Goal: Information Seeking & Learning: Understand process/instructions

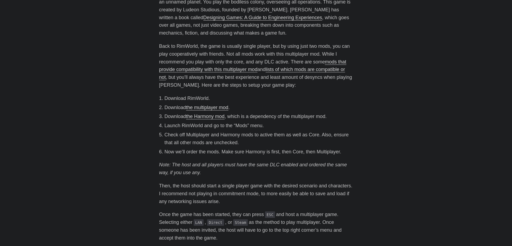
scroll to position [216, 0]
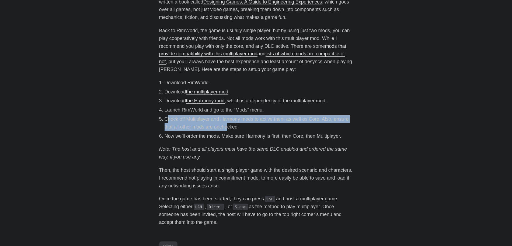
drag, startPoint x: 167, startPoint y: 117, endPoint x: 228, endPoint y: 123, distance: 61.0
click at [228, 123] on li "Check off Multiplayer and Harmony mods to active them as well as Core. Also, en…" at bounding box center [259, 123] width 189 height 16
click at [187, 124] on li "Check off Multiplayer and Harmony mods to active them as well as Core. Also, en…" at bounding box center [259, 123] width 189 height 16
drag, startPoint x: 169, startPoint y: 118, endPoint x: 249, endPoint y: 134, distance: 80.9
click at [249, 134] on ol "Download RimWorld. Download the multiplayer mod . Download the Harmony mod , wh…" at bounding box center [256, 109] width 194 height 61
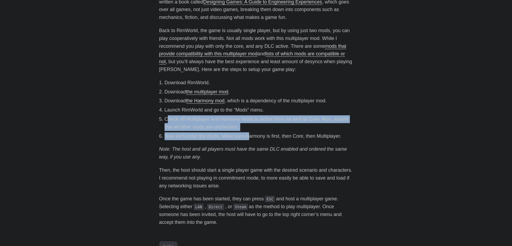
click at [249, 134] on li "Now we’ll order the mods. Make sure Harmony is first, then Core, then Multiplay…" at bounding box center [259, 136] width 189 height 8
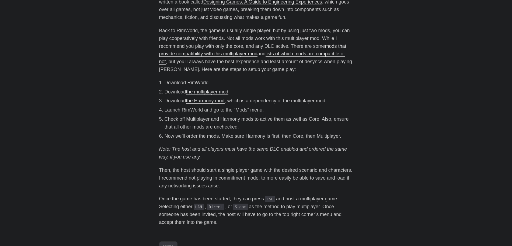
click at [226, 165] on div "RimWorld is one of my favorite games. Its an unforgiving colony simulating, bas…" at bounding box center [256, 96] width 194 height 259
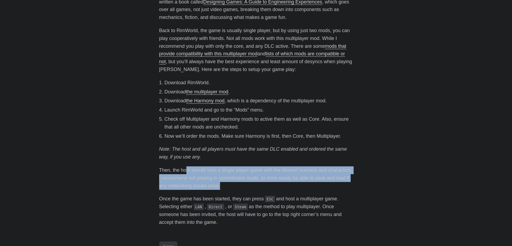
drag, startPoint x: 193, startPoint y: 172, endPoint x: 277, endPoint y: 184, distance: 84.7
click at [277, 184] on p "Then, the host should start a single player game with the desired scenario and …" at bounding box center [256, 177] width 194 height 23
drag, startPoint x: 174, startPoint y: 169, endPoint x: 253, endPoint y: 184, distance: 79.8
click at [253, 184] on p "Then, the host should start a single player game with the desired scenario and …" at bounding box center [256, 177] width 194 height 23
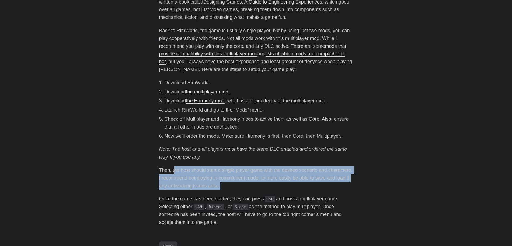
click at [253, 184] on p "Then, the host should start a single player game with the desired scenario and …" at bounding box center [256, 177] width 194 height 23
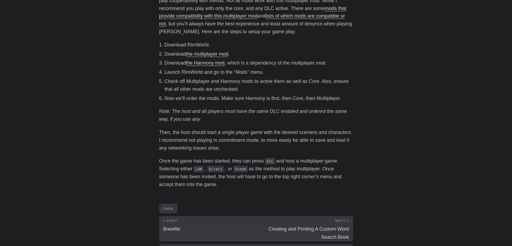
scroll to position [264, 0]
